Goal: Information Seeking & Learning: Learn about a topic

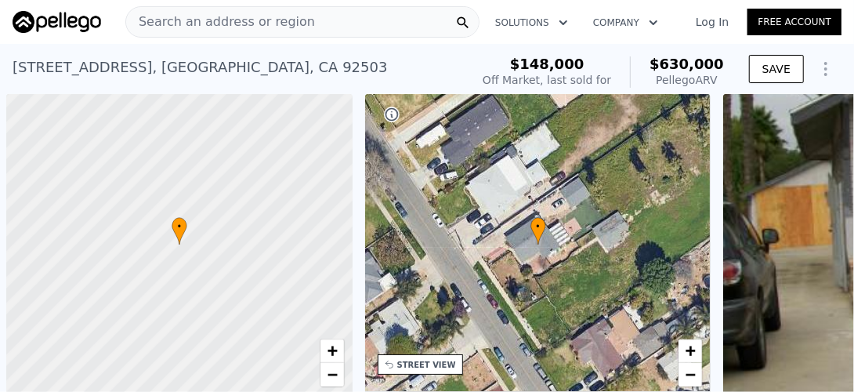
scroll to position [0, 365]
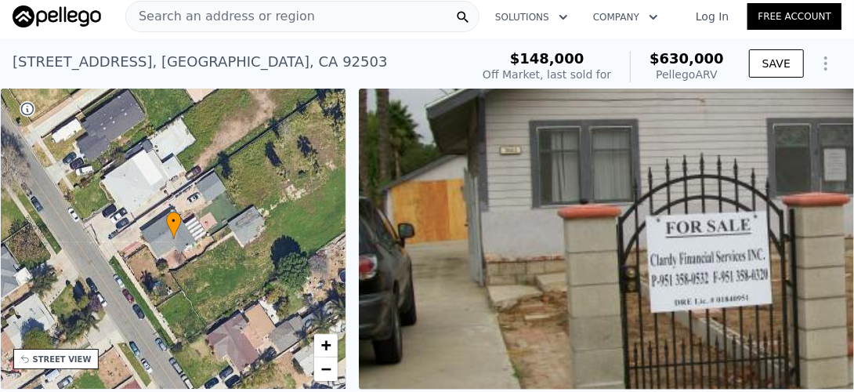
click at [218, 16] on span "Search an address or region" at bounding box center [220, 16] width 189 height 19
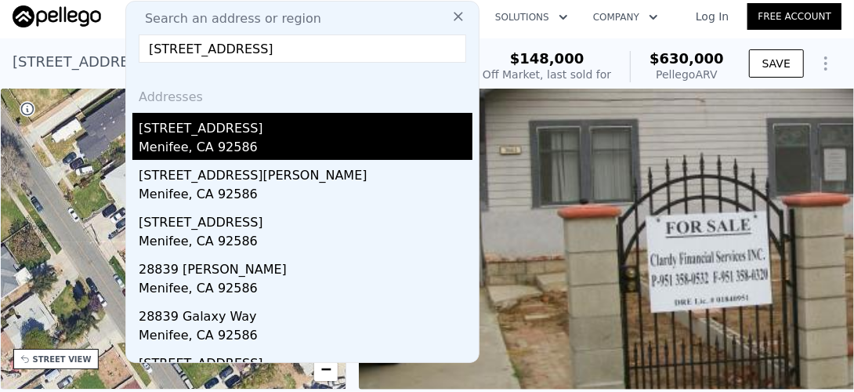
type input "[STREET_ADDRESS]"
click at [205, 133] on div "[STREET_ADDRESS]" at bounding box center [306, 125] width 334 height 25
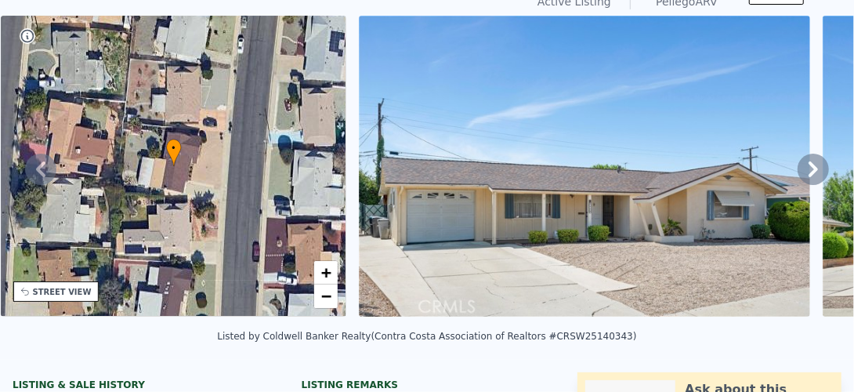
scroll to position [5, 0]
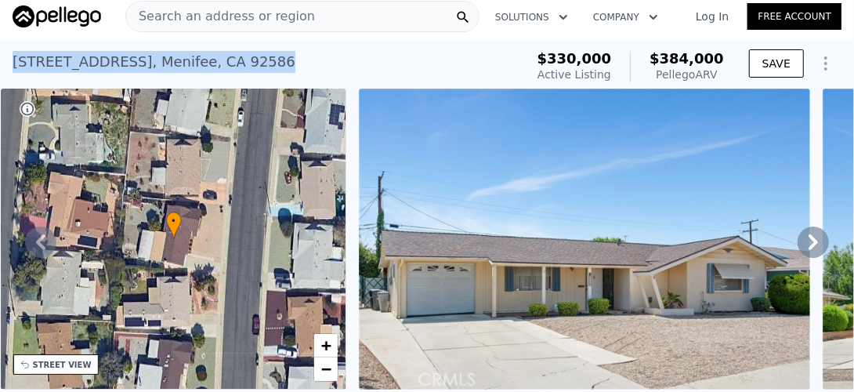
drag, startPoint x: 248, startPoint y: 60, endPoint x: 9, endPoint y: 60, distance: 239.9
click at [9, 60] on div "[STREET_ADDRESS] Active at $330k (~ARV $384k ) $330,000 Active Listing $384,000…" at bounding box center [427, 63] width 854 height 50
copy div "[STREET_ADDRESS]"
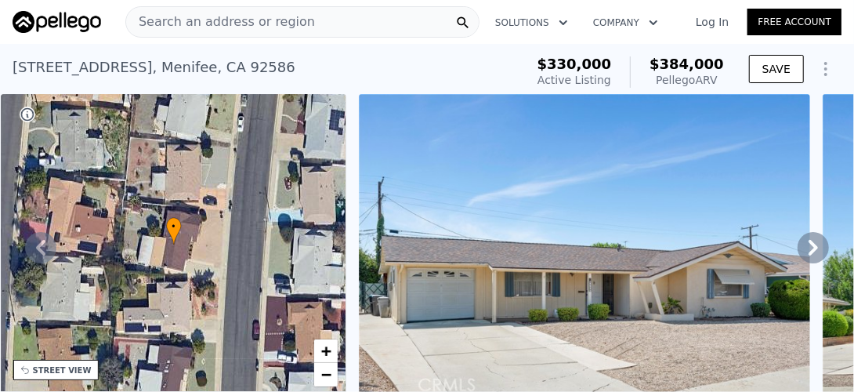
scroll to position [0, 0]
click at [263, 22] on span "Search an address or region" at bounding box center [220, 22] width 189 height 19
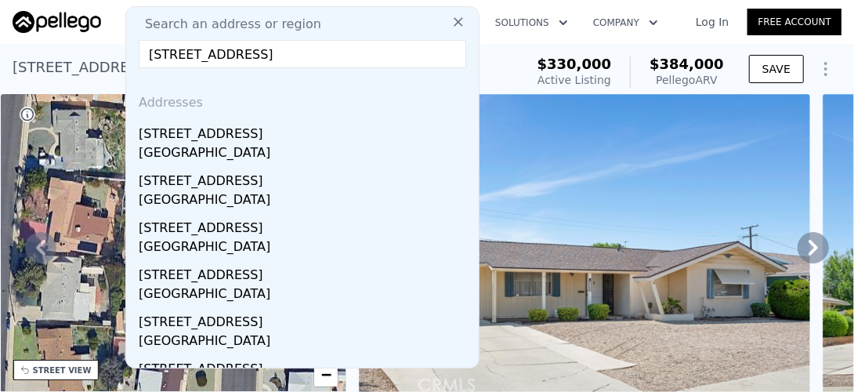
click at [267, 53] on input "[STREET_ADDRESS]" at bounding box center [303, 54] width 328 height 28
click at [183, 54] on input "[STREET_ADDRESS]" at bounding box center [303, 54] width 328 height 28
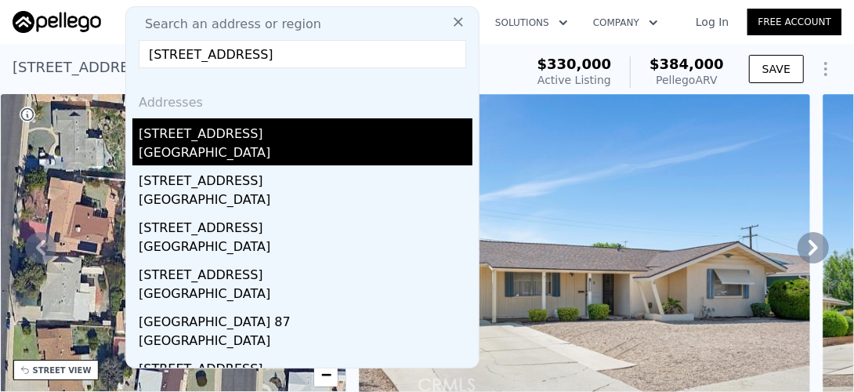
type input "[STREET_ADDRESS]"
click at [209, 140] on div "[STREET_ADDRESS]" at bounding box center [306, 130] width 334 height 25
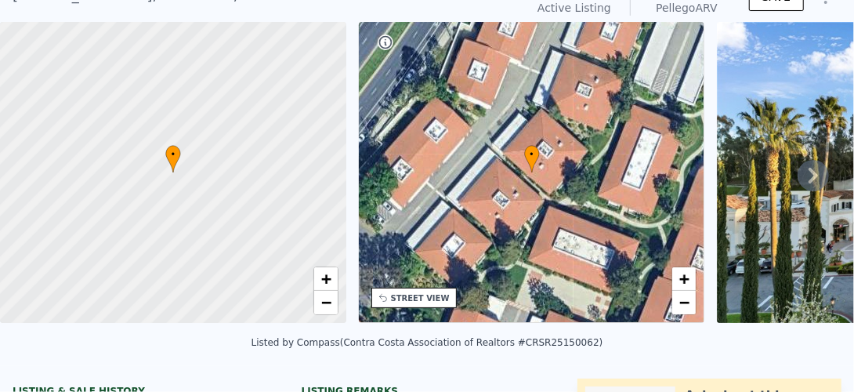
scroll to position [5, 0]
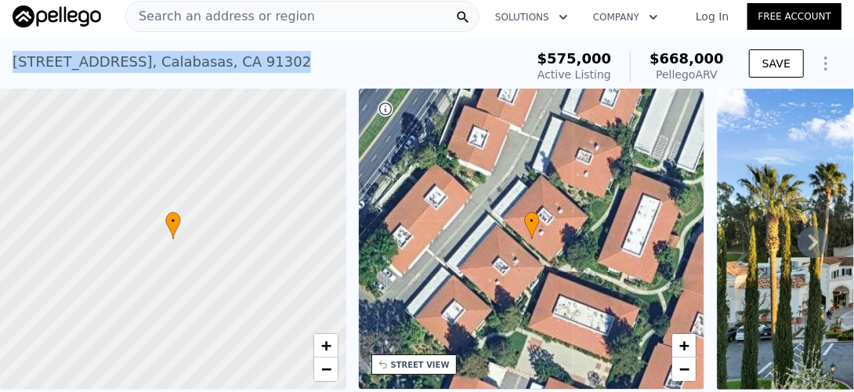
drag, startPoint x: 309, startPoint y: 57, endPoint x: 8, endPoint y: 57, distance: 301.0
click at [8, 57] on div "[STREET_ADDRESS] Active at $575k (~ARV $668k ) $575,000 Active Listing $668,000…" at bounding box center [427, 63] width 854 height 50
copy div "[STREET_ADDRESS]"
